Goal: Task Accomplishment & Management: Manage account settings

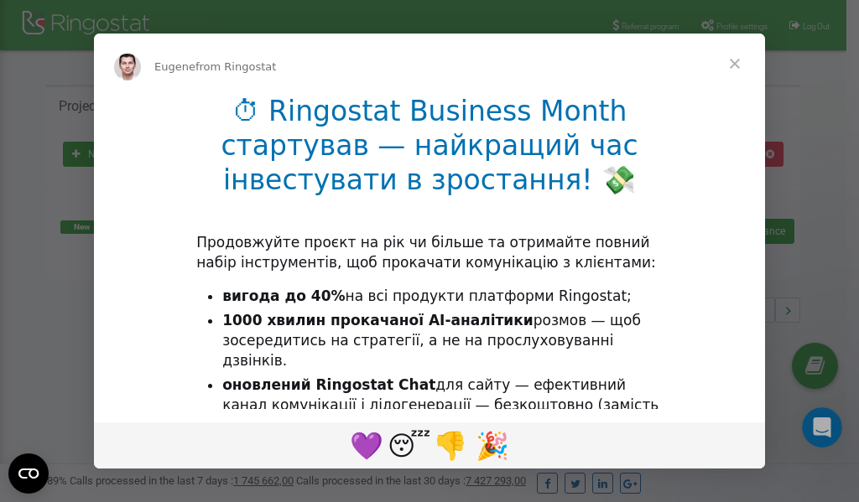
click at [346, 348] on li "1000 хвилин прокачаної AI-аналітики розмов — щоб зосередитись на стратегії, а н…" at bounding box center [442, 341] width 440 height 60
click at [725, 24] on div "Intercom messenger" at bounding box center [429, 251] width 859 height 502
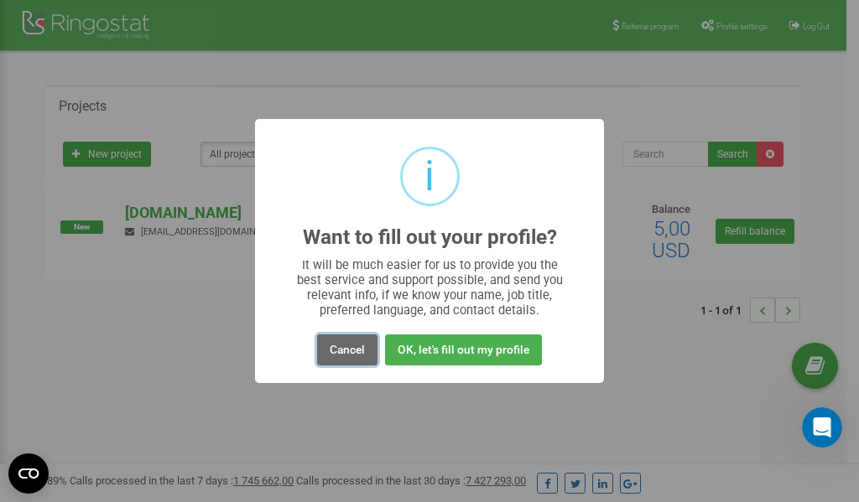
click at [335, 353] on button "Cancel" at bounding box center [347, 350] width 60 height 31
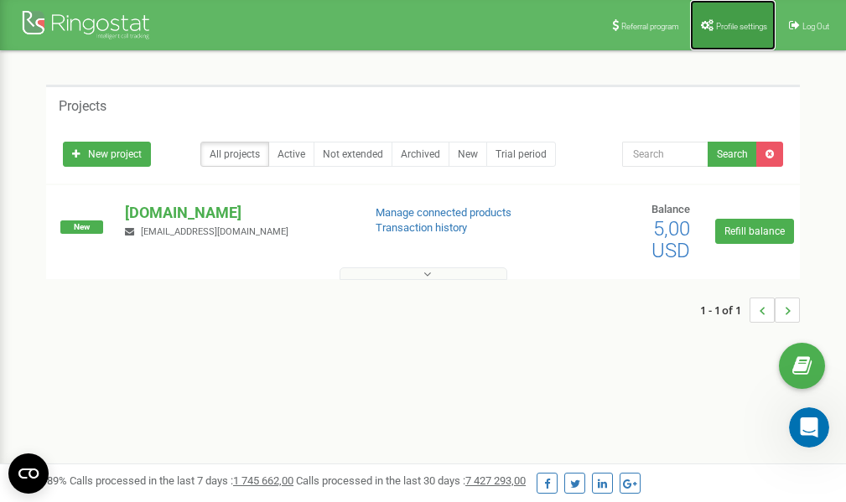
click at [731, 33] on link "Profile settings" at bounding box center [733, 25] width 86 height 50
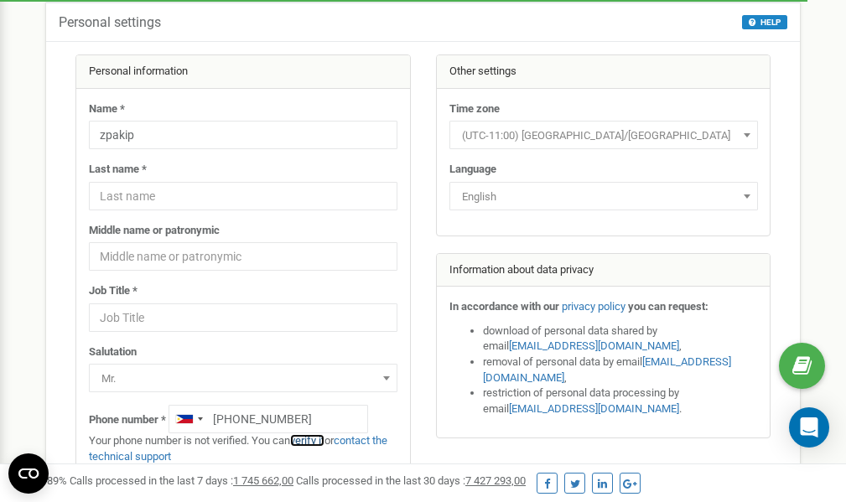
click at [313, 440] on link "verify it" at bounding box center [307, 440] width 34 height 13
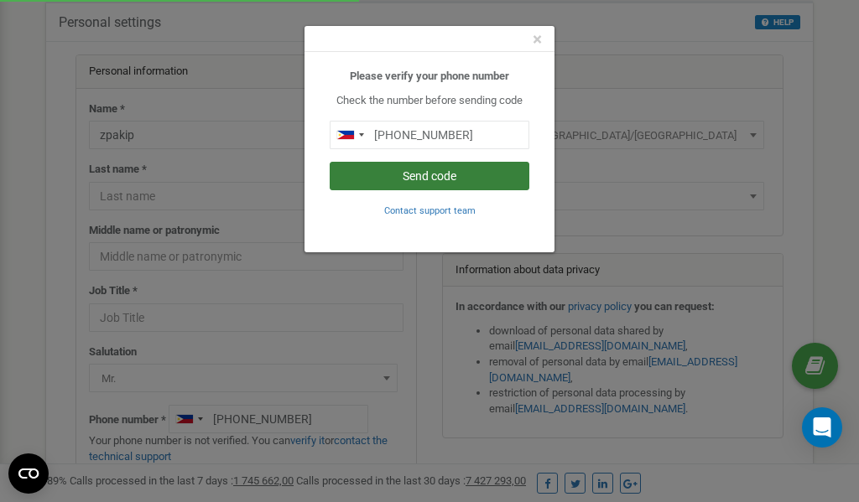
click at [400, 175] on button "Send code" at bounding box center [430, 176] width 200 height 29
